Goal: Check status

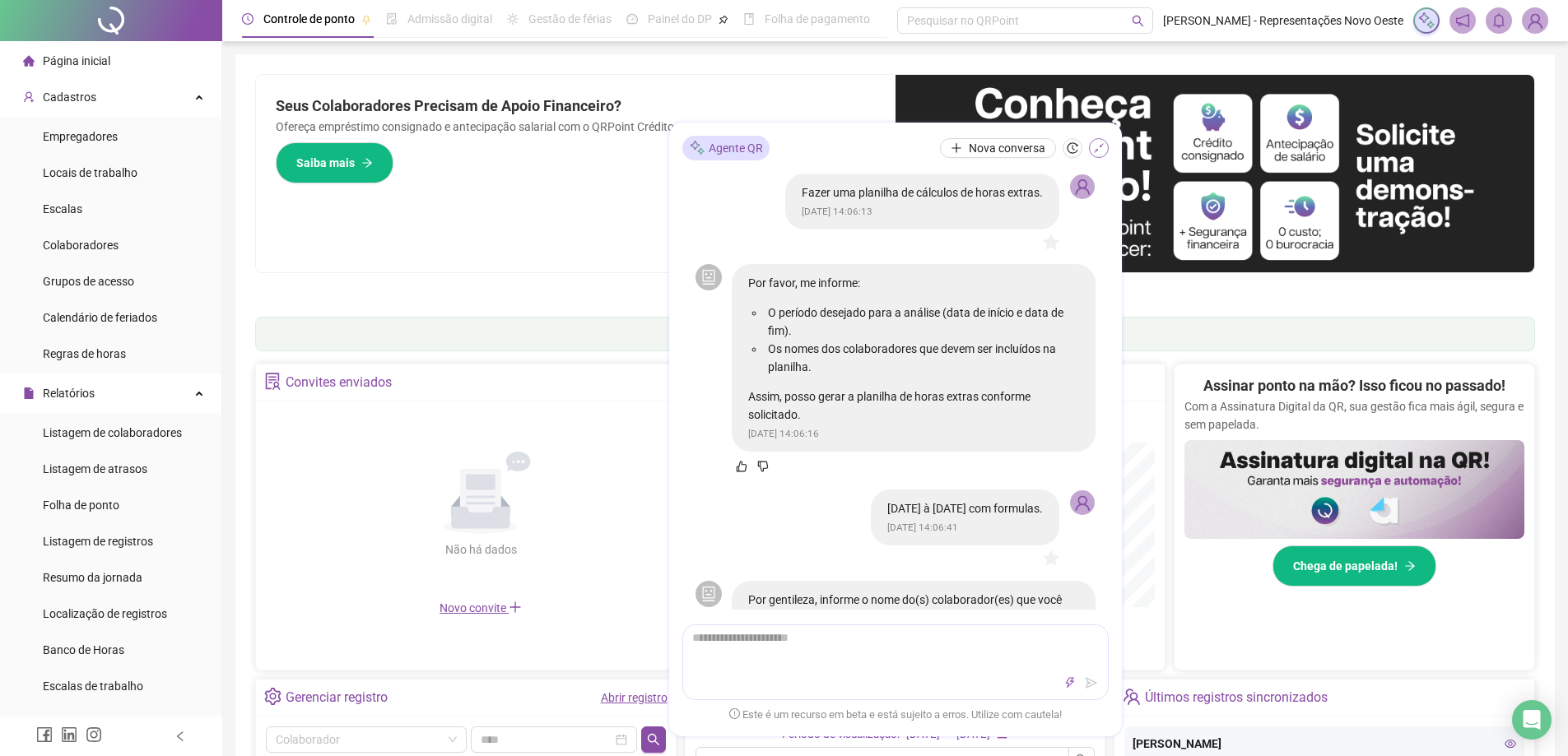
scroll to position [1445, 0]
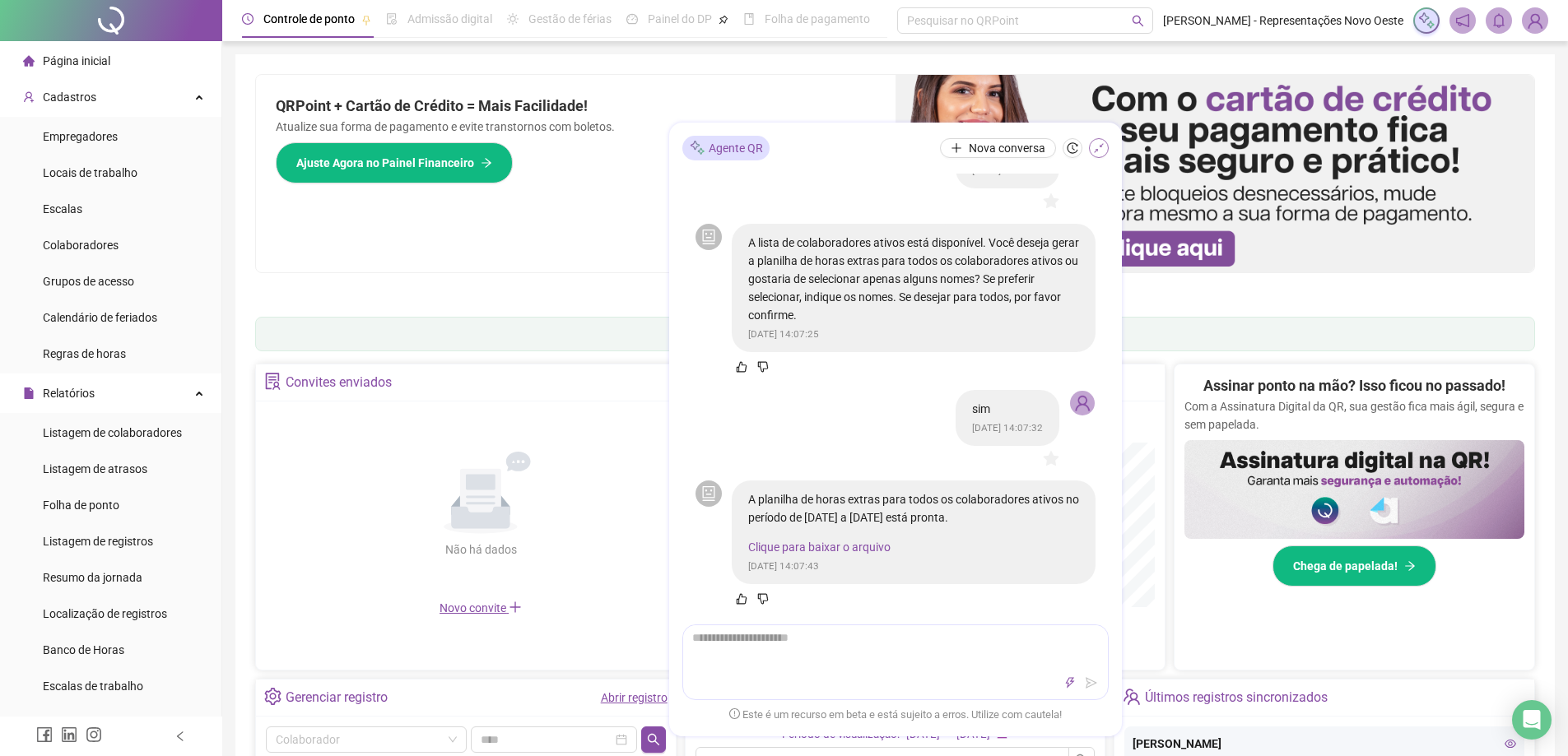
click at [1099, 145] on icon "shrink" at bounding box center [1098, 148] width 12 height 12
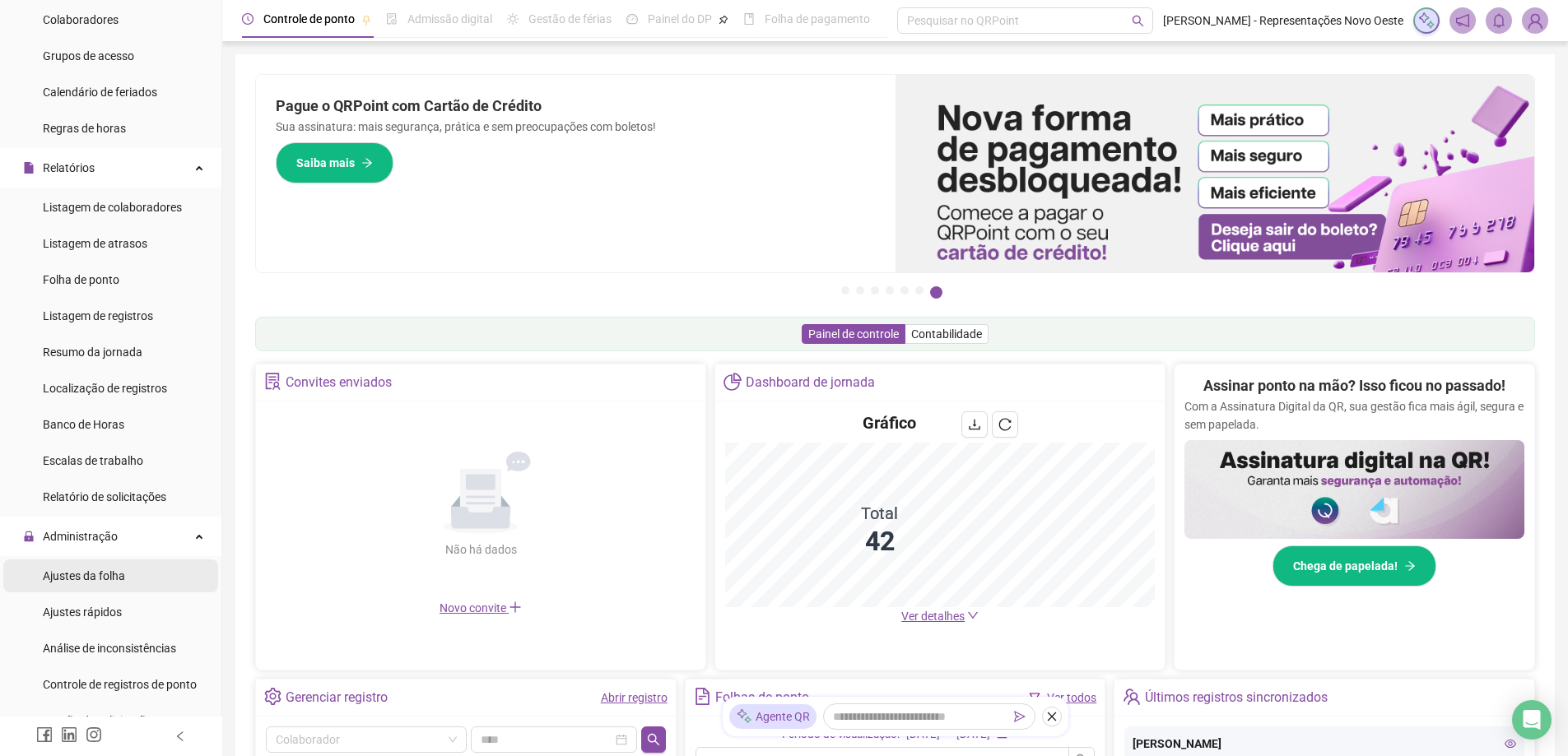
scroll to position [329, 0]
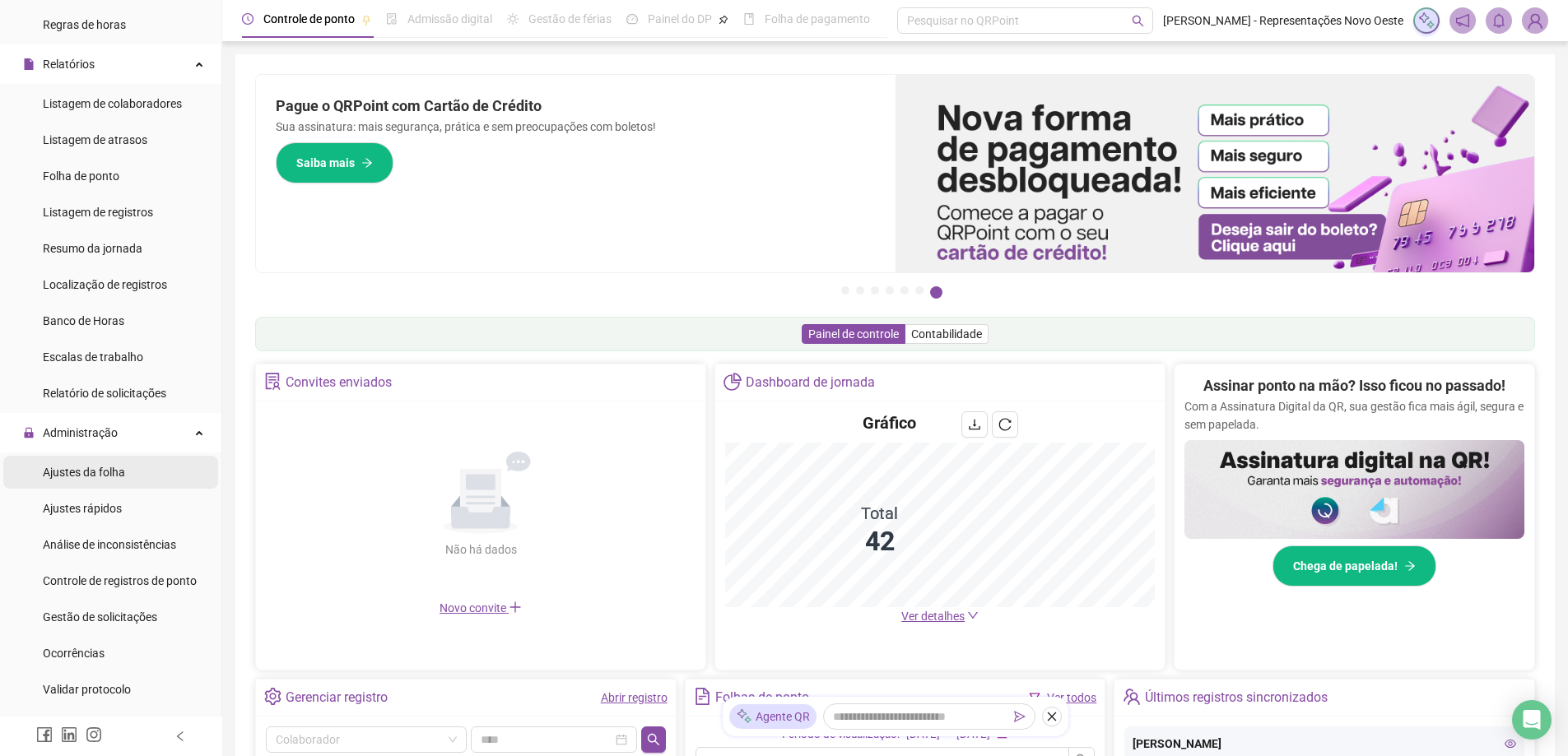
click at [109, 482] on div "Ajustes da folha" at bounding box center [83, 472] width 82 height 32
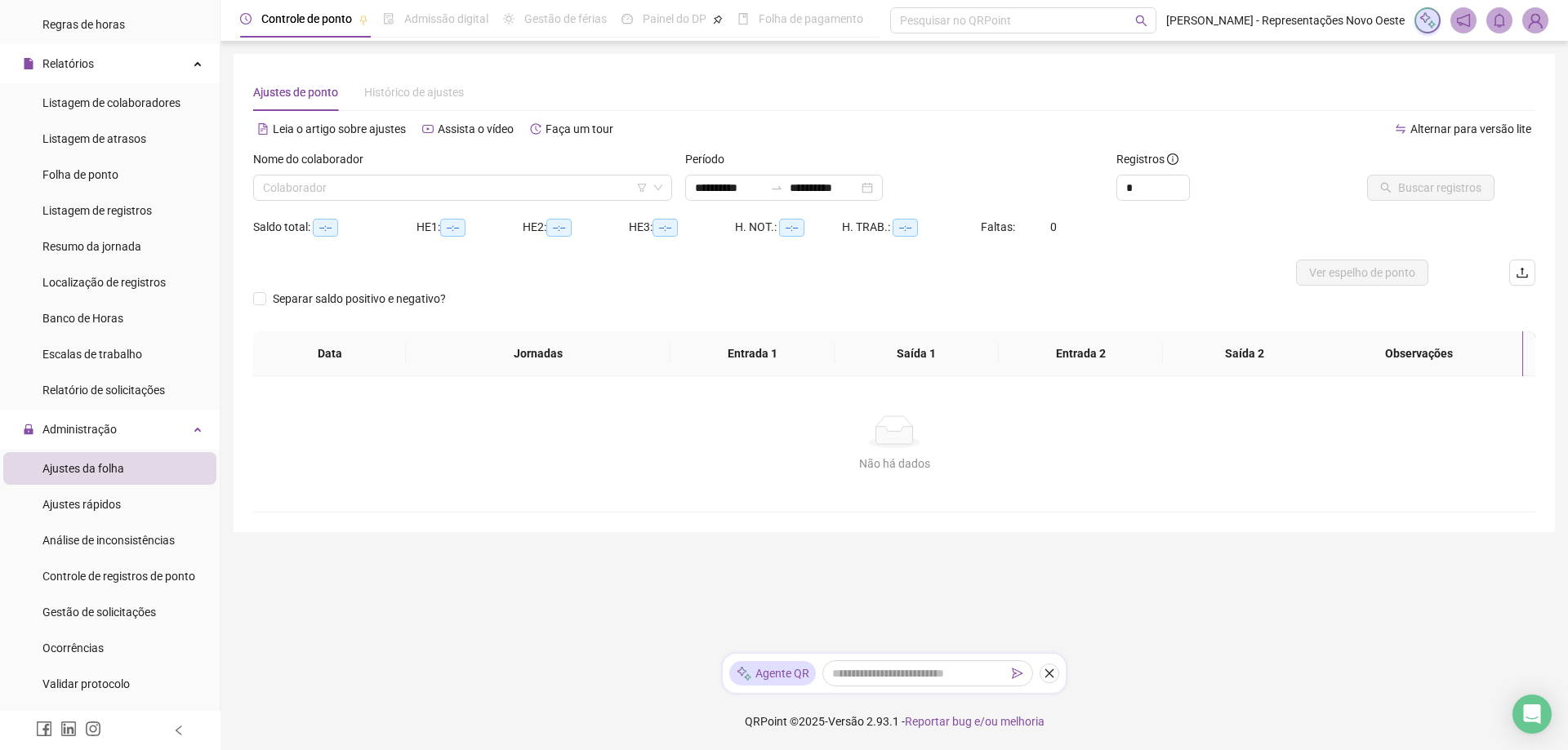
type input "**********"
click at [614, 190] on input "search" at bounding box center [456, 187] width 385 height 24
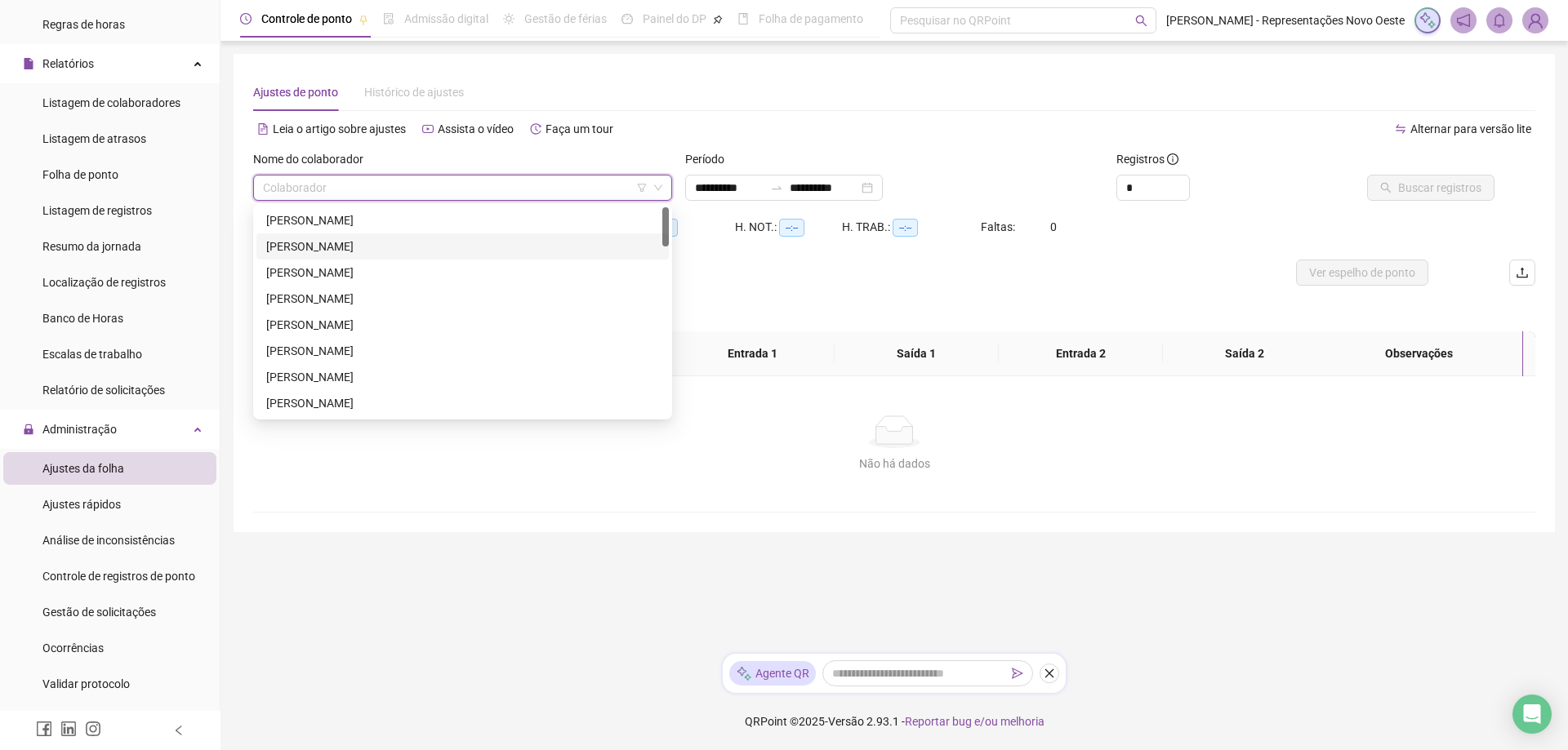
click at [384, 249] on div "[PERSON_NAME]" at bounding box center [462, 246] width 393 height 18
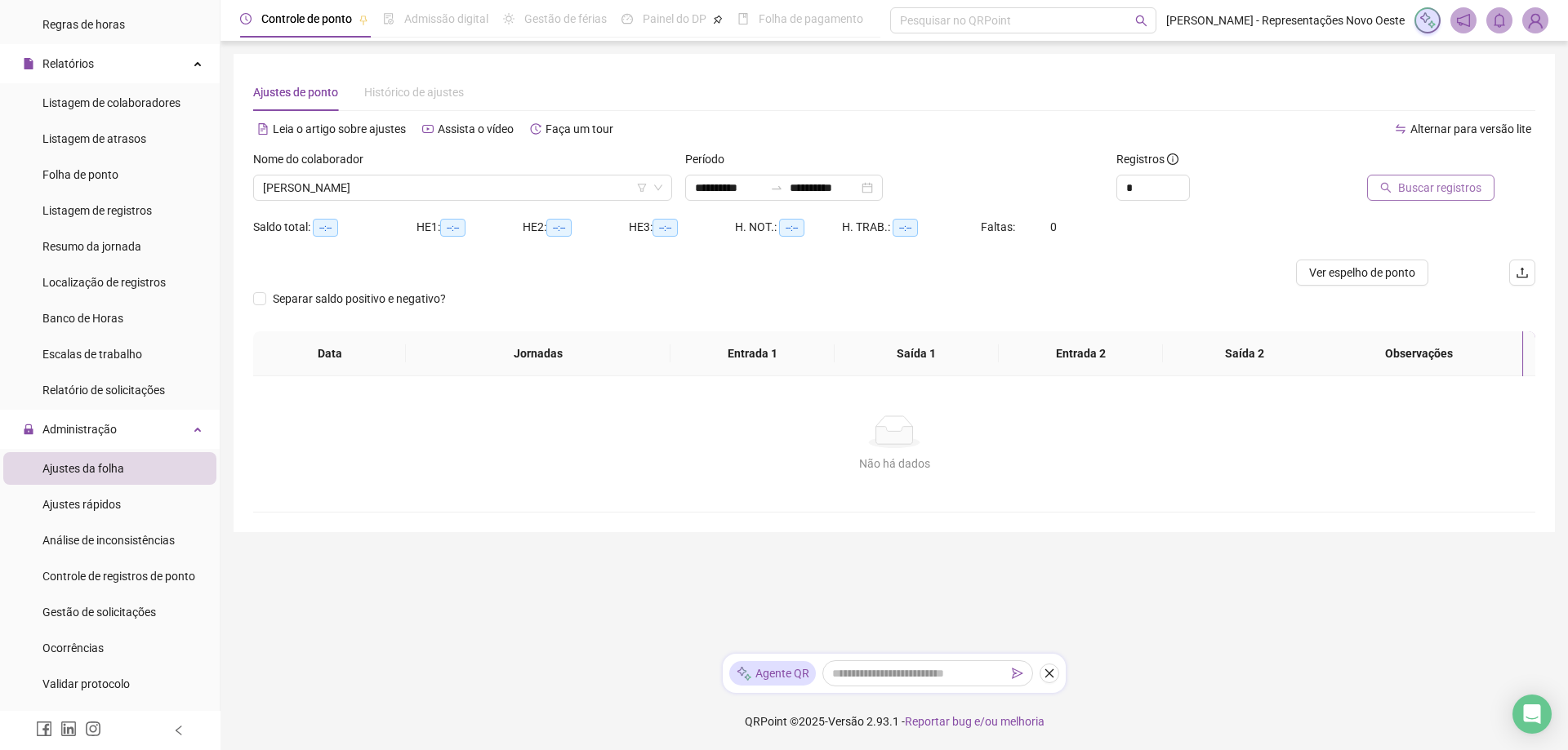
click at [1423, 182] on span "Buscar registros" at bounding box center [1439, 188] width 83 height 18
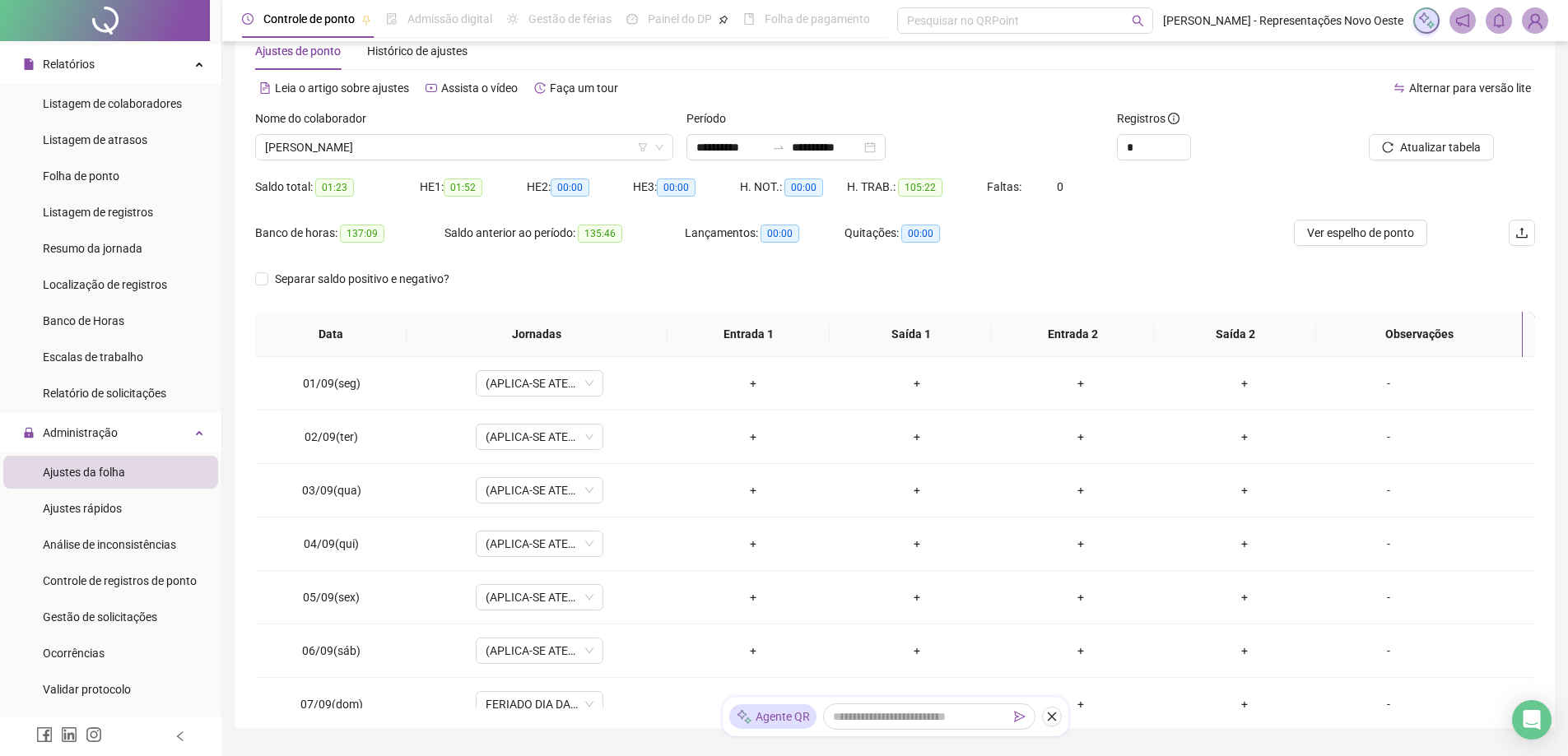
scroll to position [82, 0]
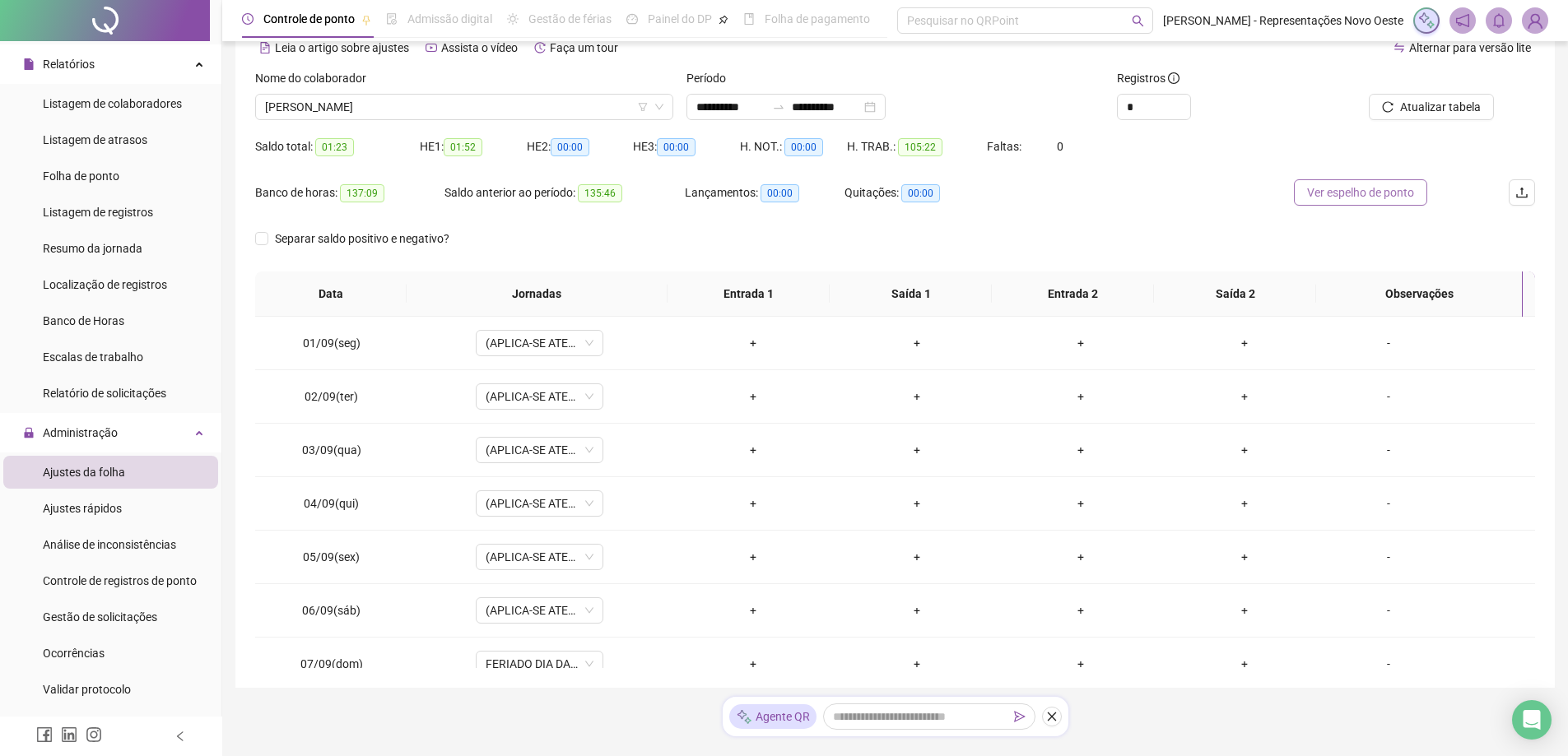
click at [1317, 202] on button "Ver espelho de ponto" at bounding box center [1360, 192] width 134 height 26
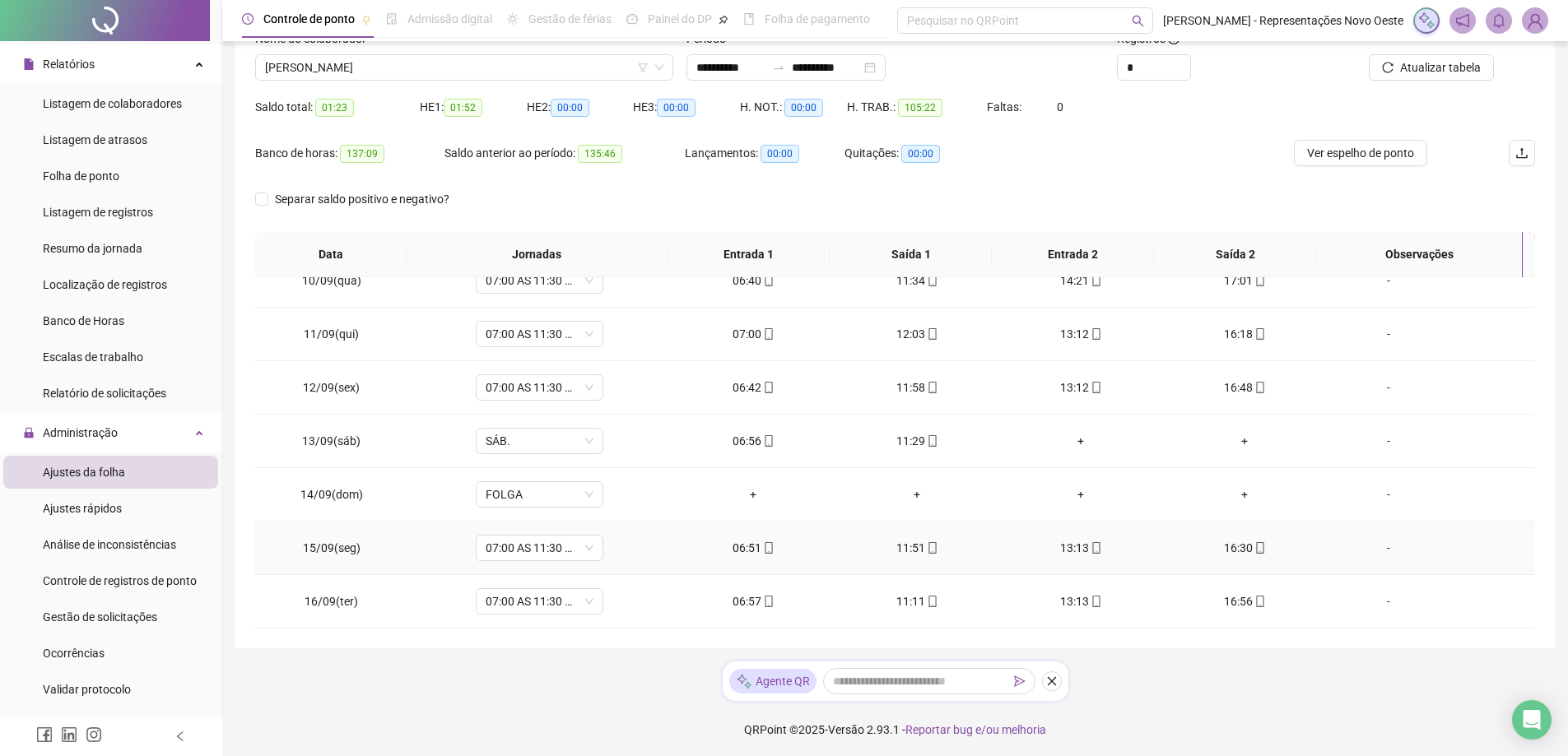
scroll to position [124, 0]
